Goal: Book appointment/travel/reservation

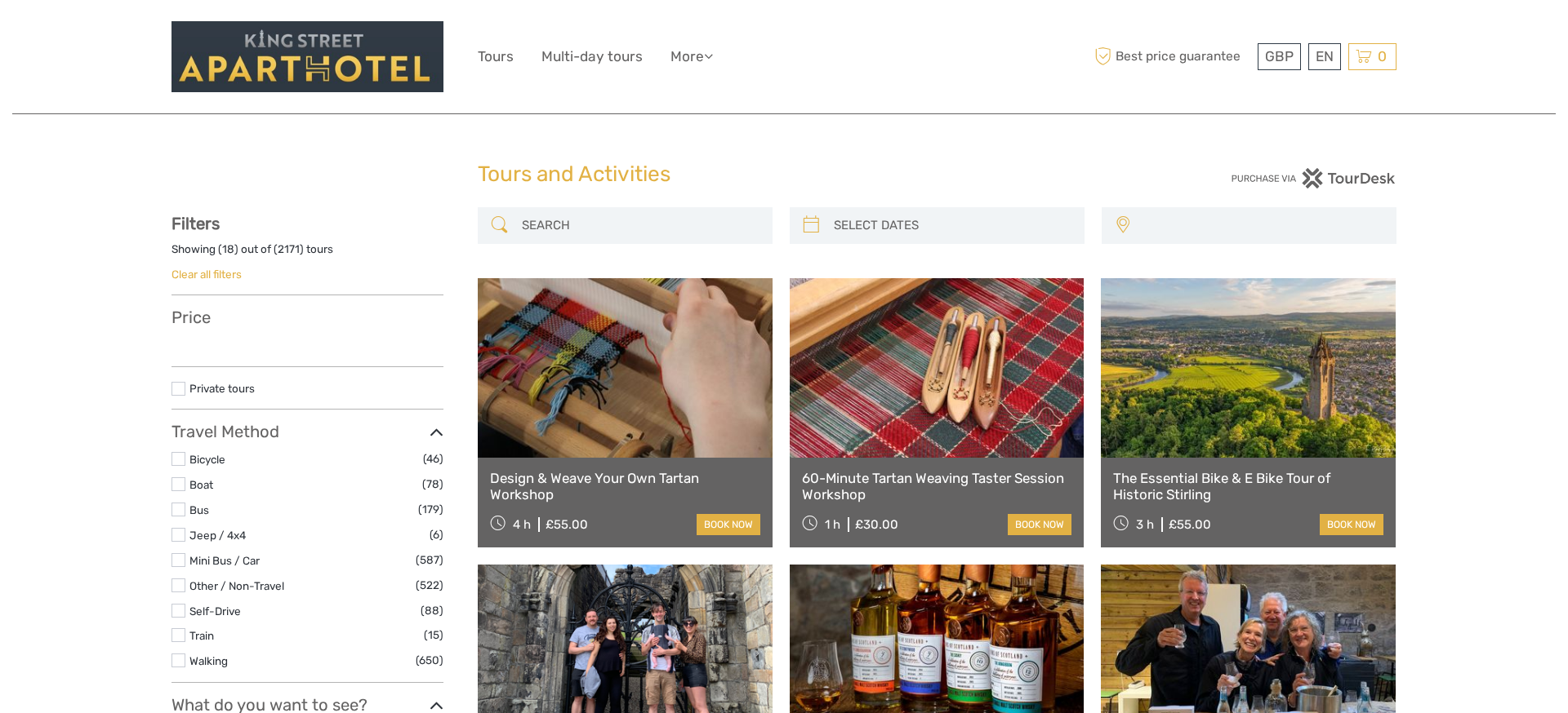
select select
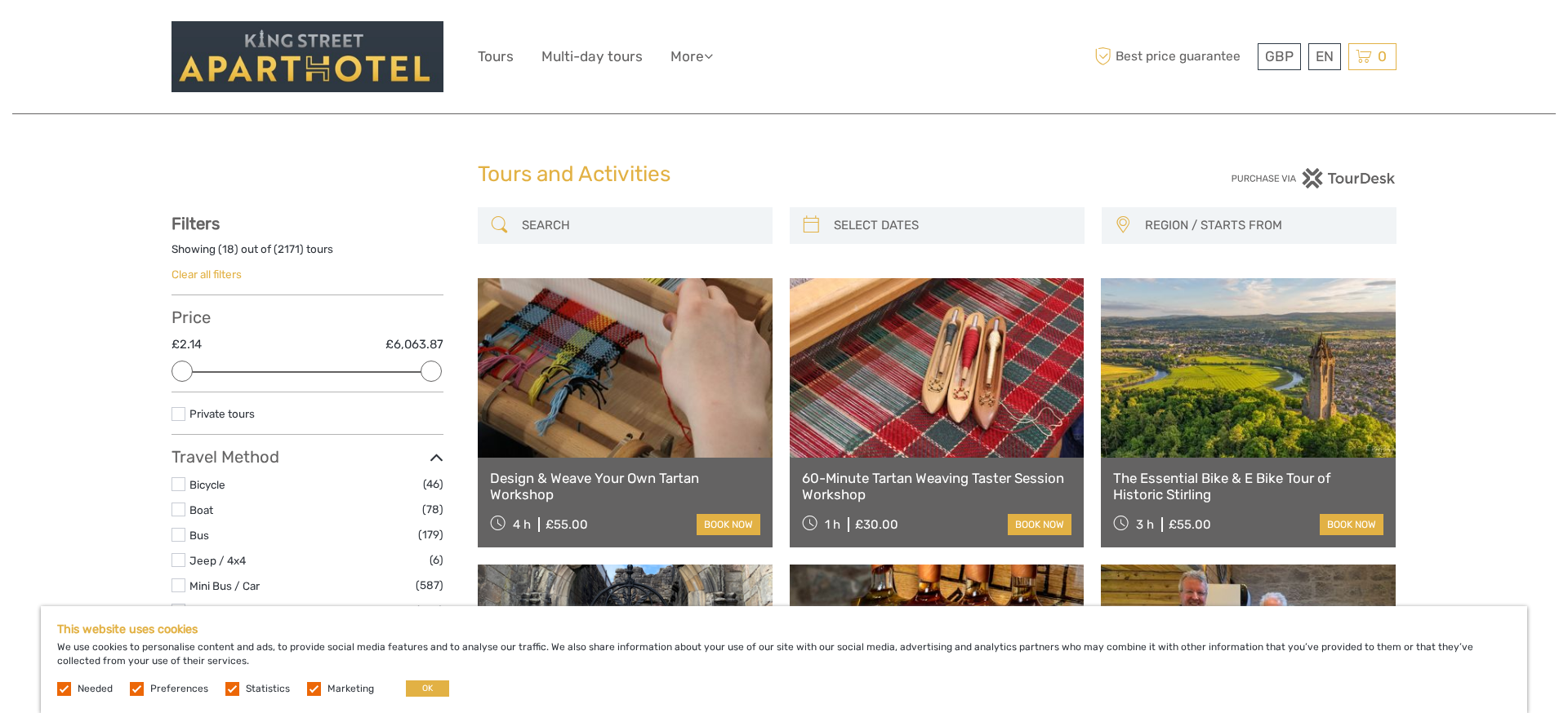
click at [1001, 394] on link at bounding box center [937, 368] width 294 height 179
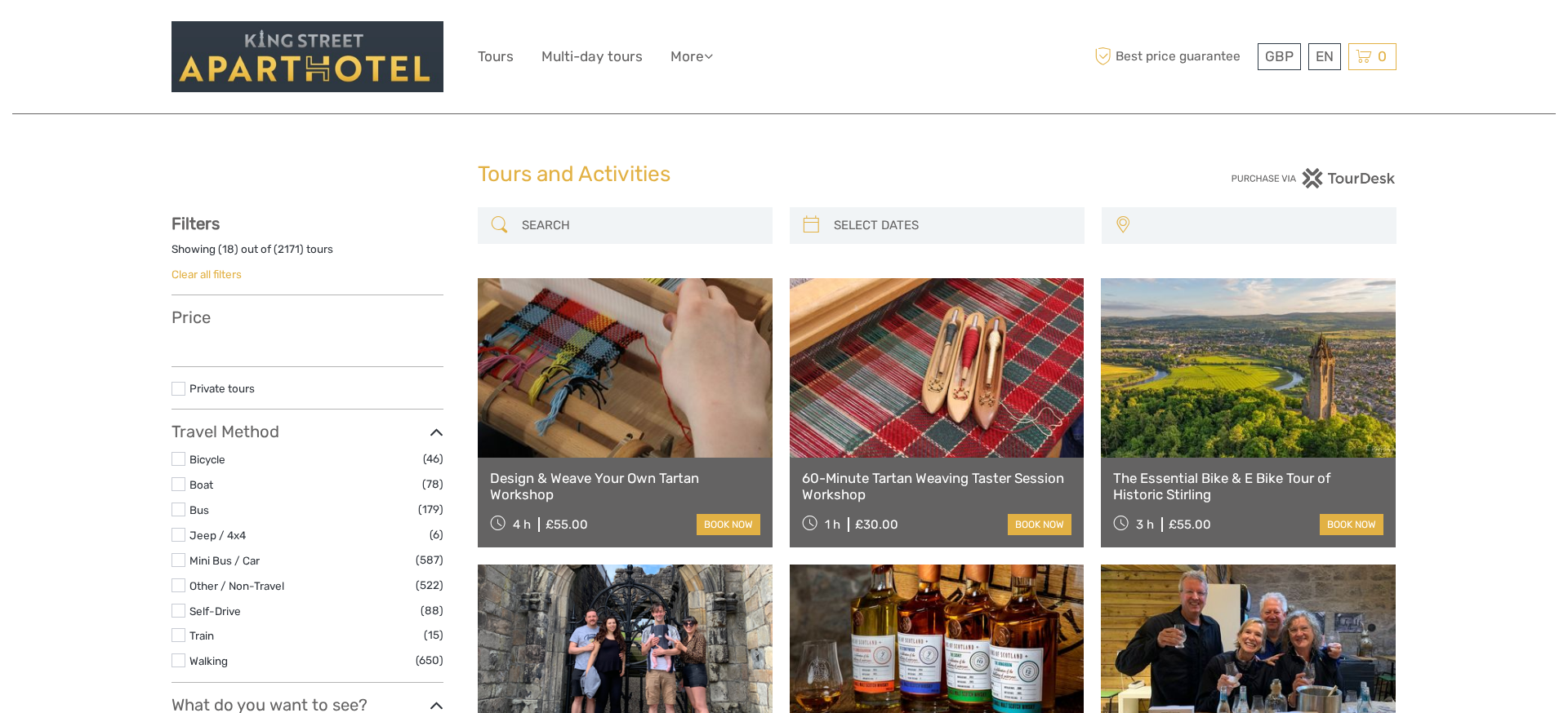
select select
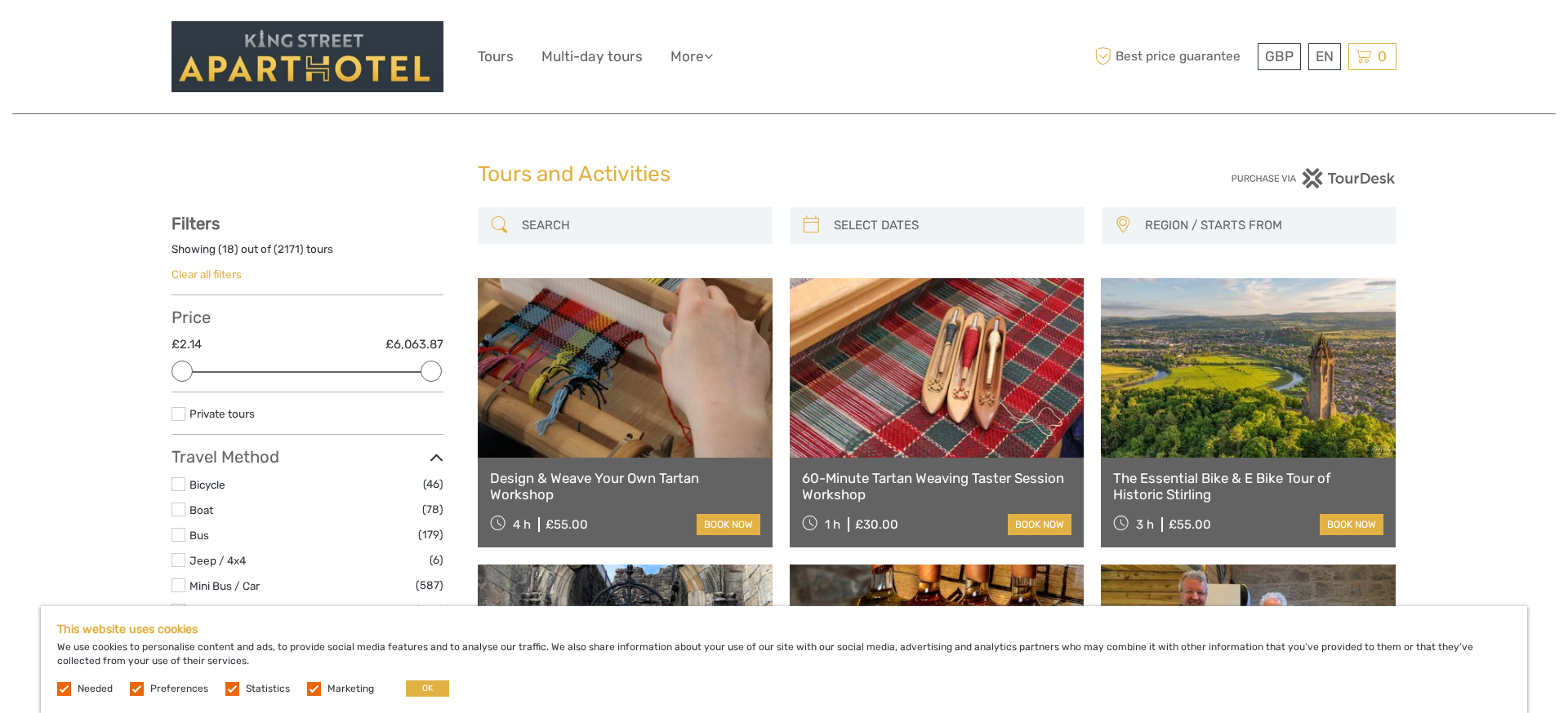
click at [874, 350] on link at bounding box center [937, 368] width 294 height 179
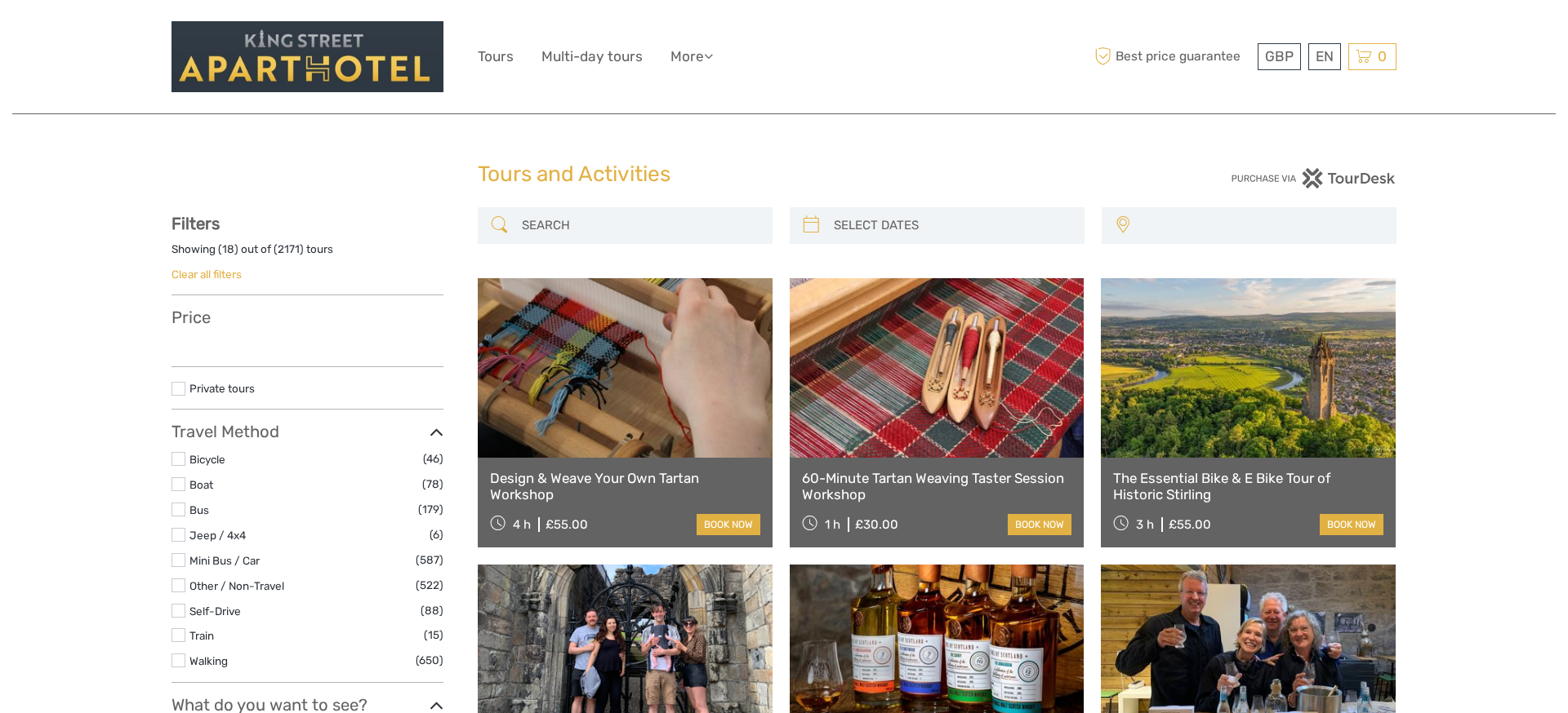
select select
